Goal: Information Seeking & Learning: Learn about a topic

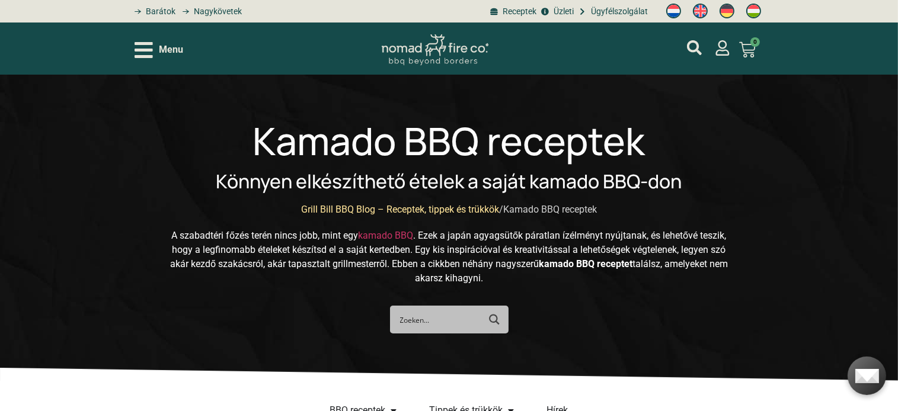
click at [297, 262] on p "A szabadtéri főzés terén nincs jobb, mint egy kamado BBQ . Ezek a japán agyagsü…" at bounding box center [449, 257] width 563 height 57
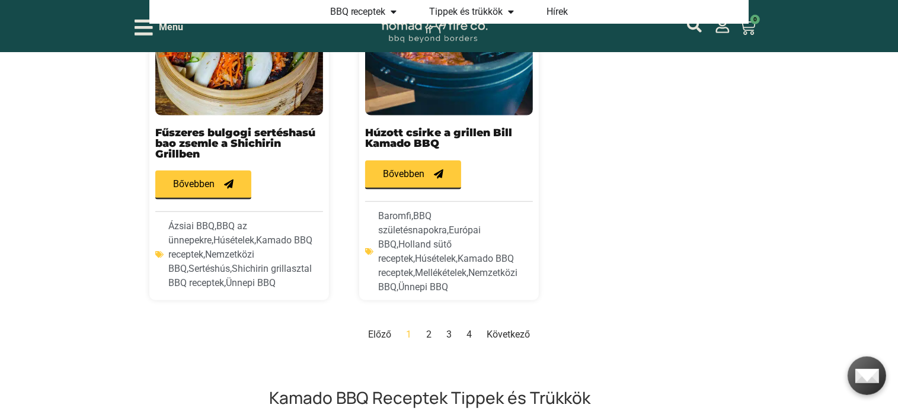
scroll to position [1314, 0]
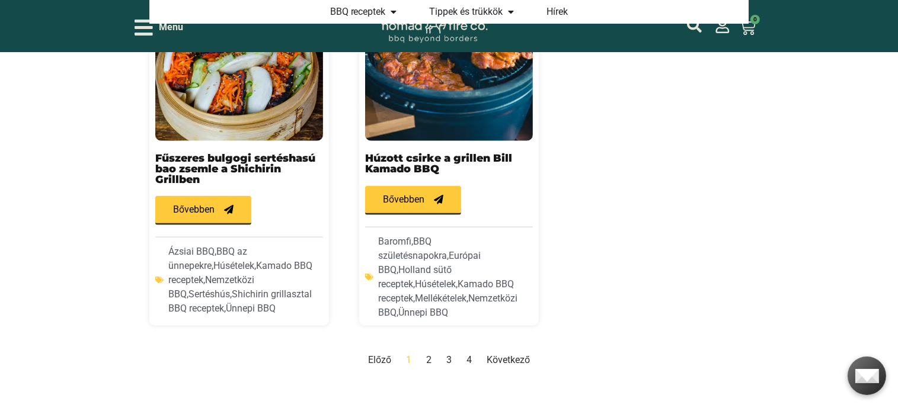
click at [520, 354] on link "Következő" at bounding box center [508, 359] width 43 height 11
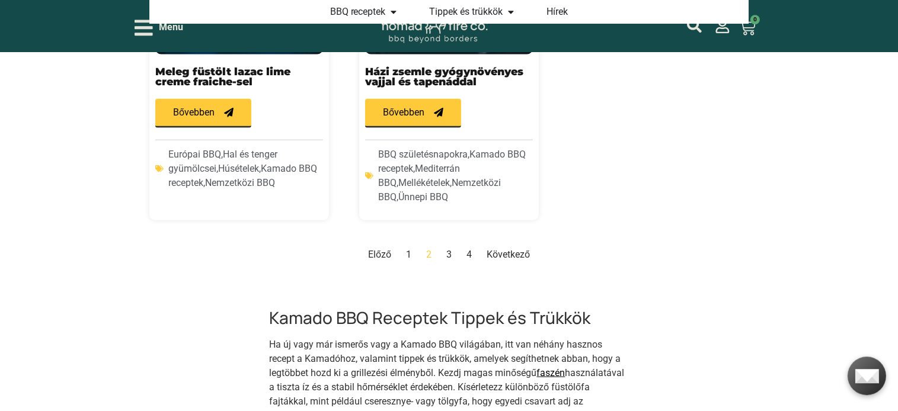
scroll to position [1397, 0]
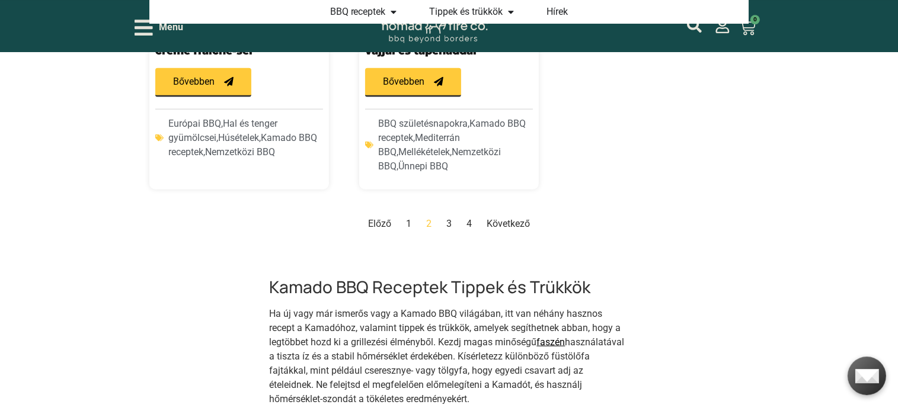
click at [511, 218] on link "Következő" at bounding box center [508, 223] width 43 height 11
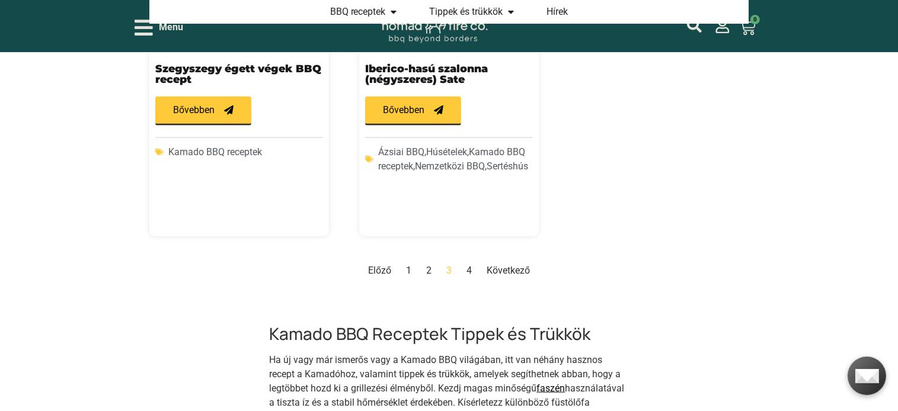
scroll to position [1459, 0]
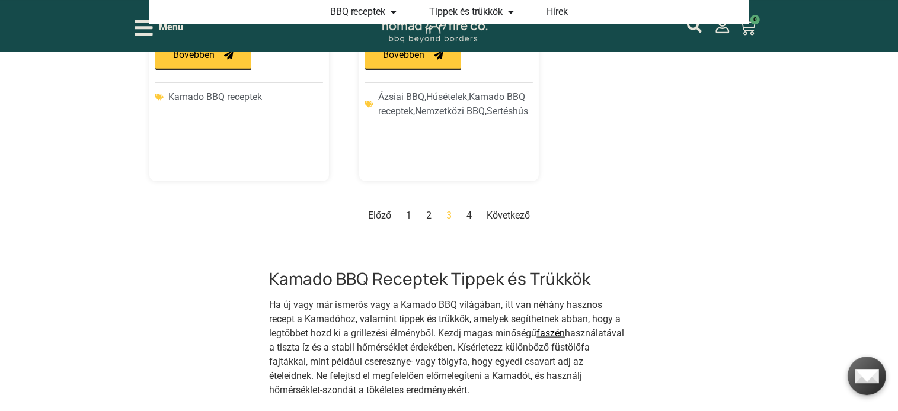
drag, startPoint x: 515, startPoint y: 172, endPoint x: 480, endPoint y: 173, distance: 35.0
click at [514, 209] on link "Következő" at bounding box center [508, 214] width 43 height 11
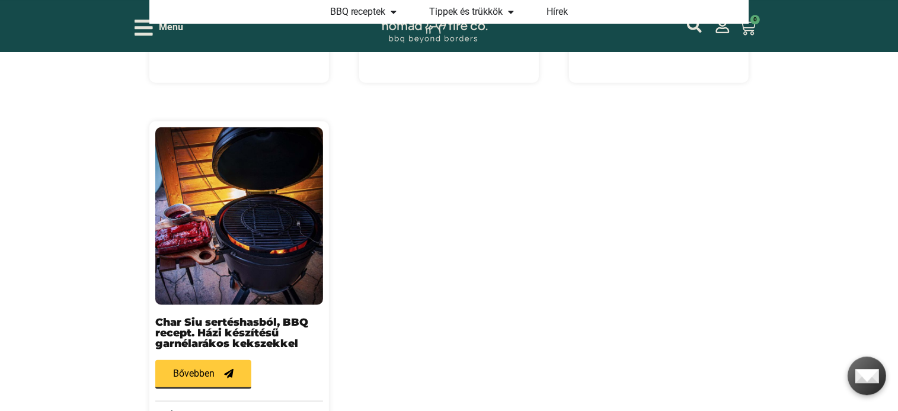
scroll to position [1209, 0]
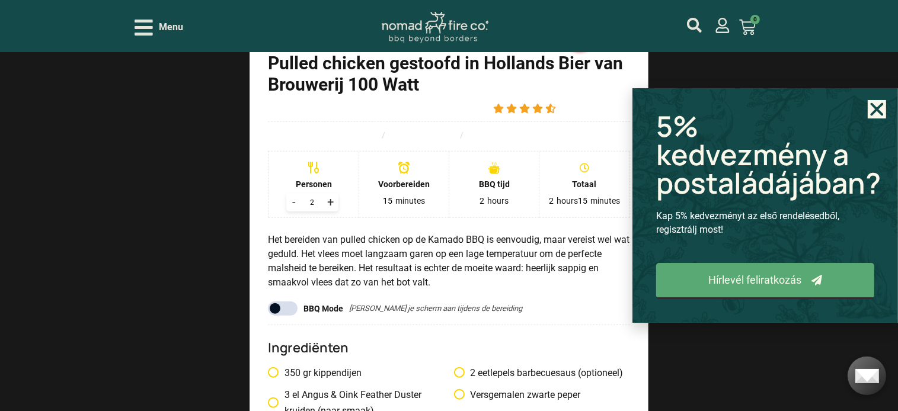
scroll to position [1439, 0]
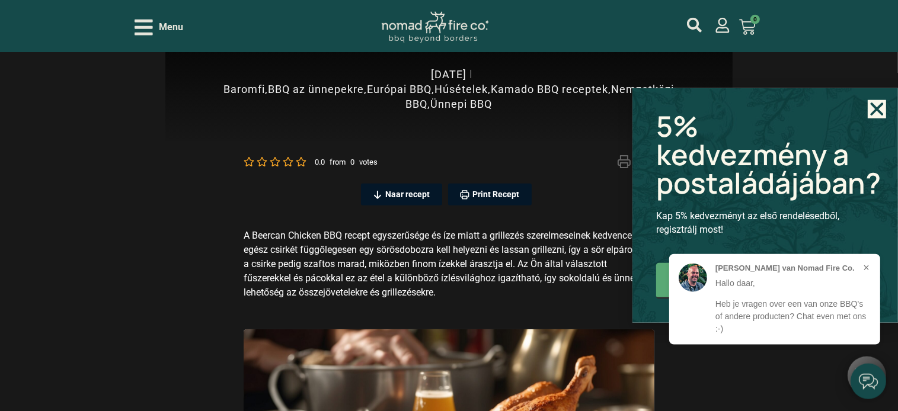
scroll to position [375, 0]
